Goal: Task Accomplishment & Management: Use online tool/utility

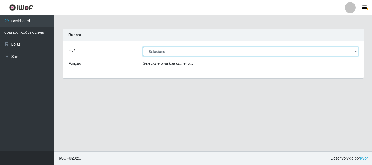
click at [355, 51] on select "[Selecione...] Nordestão - Alecrim" at bounding box center [250, 52] width 215 height 10
select select "453"
click at [143, 47] on select "[Selecione...] Nordestão - Alecrim" at bounding box center [250, 52] width 215 height 10
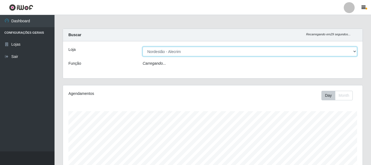
scroll to position [113, 299]
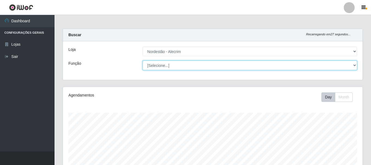
click at [354, 66] on select "[Selecione...] Embalador Embalador + Embalador ++" at bounding box center [249, 66] width 214 height 10
select select "70"
click at [142, 61] on select "[Selecione...] Embalador Embalador + Embalador ++" at bounding box center [249, 66] width 214 height 10
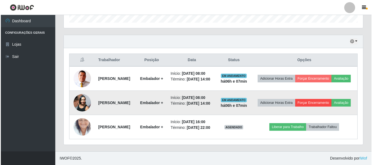
scroll to position [202, 0]
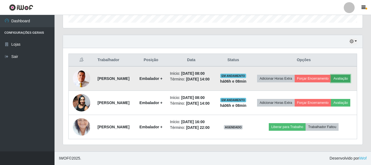
click at [331, 75] on button "Avaliação" at bounding box center [340, 79] width 19 height 8
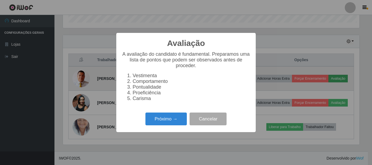
scroll to position [113, 297]
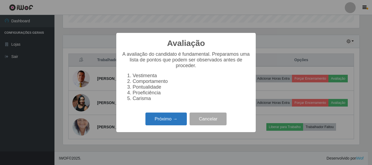
click at [178, 121] on button "Próximo →" at bounding box center [165, 119] width 41 height 13
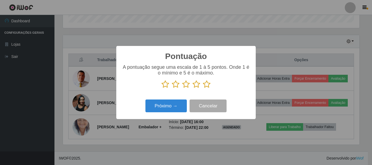
click at [206, 86] on icon at bounding box center [207, 84] width 8 height 8
click at [203, 89] on input "radio" at bounding box center [203, 89] width 0 height 0
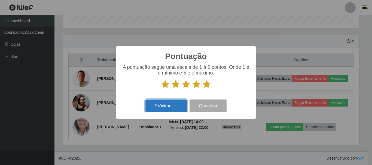
click at [175, 106] on button "Próximo →" at bounding box center [165, 106] width 41 height 13
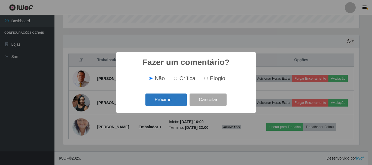
click at [177, 100] on button "Próximo →" at bounding box center [165, 100] width 41 height 13
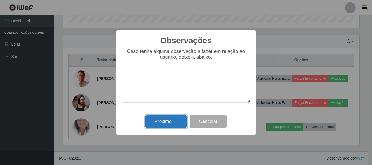
click at [174, 119] on button "Próximo →" at bounding box center [165, 121] width 41 height 13
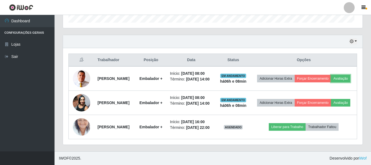
scroll to position [113, 299]
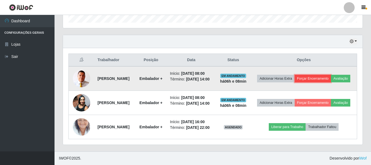
click at [324, 75] on button "Forçar Encerramento" at bounding box center [312, 79] width 36 height 8
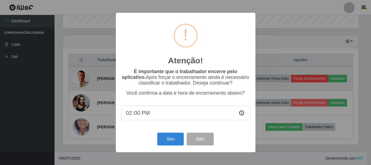
scroll to position [113, 297]
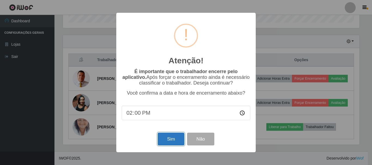
click at [165, 142] on button "Sim" at bounding box center [171, 139] width 26 height 13
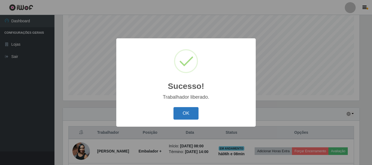
click at [190, 110] on button "OK" at bounding box center [185, 113] width 25 height 13
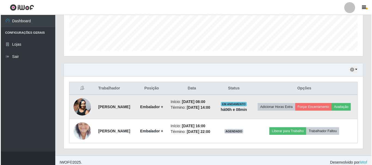
scroll to position [167, 0]
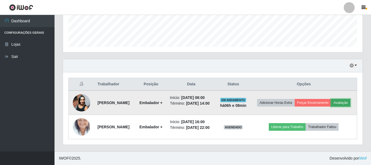
click at [331, 99] on button "Avaliação" at bounding box center [340, 103] width 19 height 8
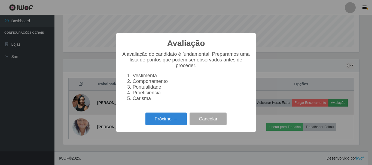
scroll to position [113, 297]
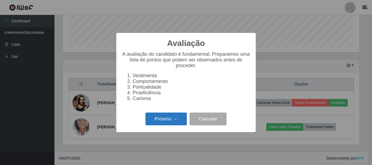
click at [184, 121] on button "Próximo →" at bounding box center [165, 119] width 41 height 13
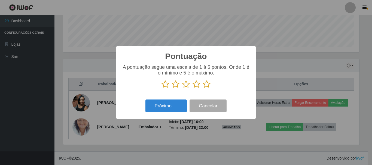
scroll to position [272200, 272017]
click at [207, 85] on icon at bounding box center [207, 84] width 8 height 8
click at [203, 89] on input "radio" at bounding box center [203, 89] width 0 height 0
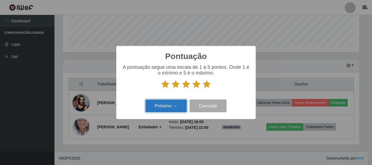
click at [168, 106] on button "Próximo →" at bounding box center [165, 106] width 41 height 13
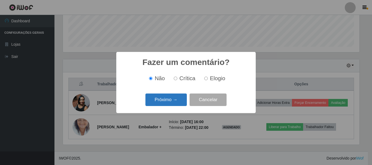
click at [167, 99] on button "Próximo →" at bounding box center [165, 100] width 41 height 13
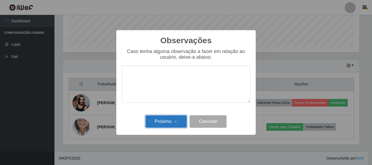
click at [170, 120] on button "Próximo →" at bounding box center [165, 121] width 41 height 13
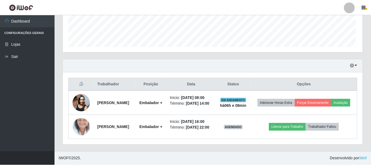
scroll to position [113, 299]
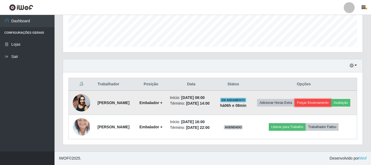
click at [320, 99] on button "Forçar Encerramento" at bounding box center [312, 103] width 36 height 8
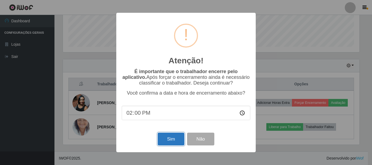
click at [170, 141] on button "Sim" at bounding box center [171, 139] width 26 height 13
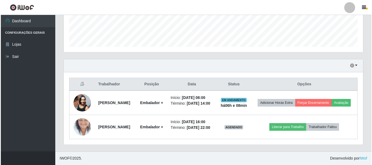
scroll to position [0, 0]
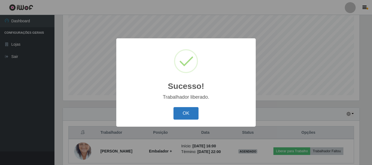
click at [186, 113] on button "OK" at bounding box center [185, 113] width 25 height 13
